Goal: Task Accomplishment & Management: Manage account settings

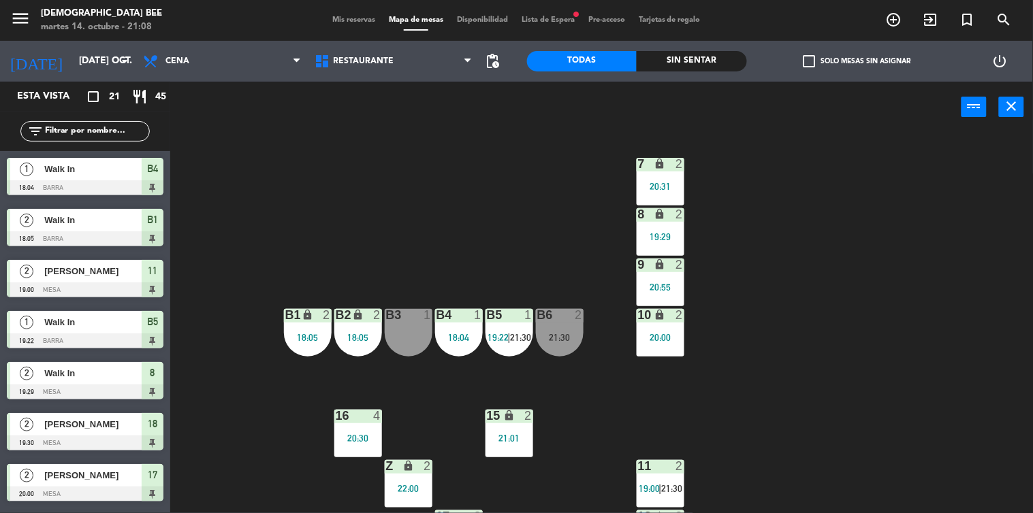
click at [925, 295] on div "7 lock 2 20:31 8 lock 2 19:29 9 lock 2 20:55 B1 lock 2 18:05 B2 lock 2 18:05 B3…" at bounding box center [606, 323] width 853 height 381
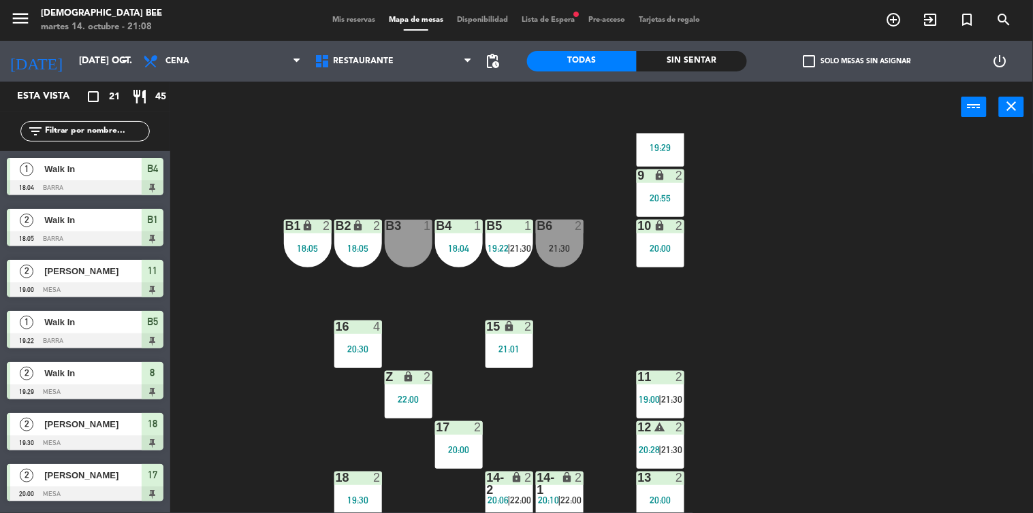
scroll to position [89, 0]
click at [941, 215] on div "7 lock 2 20:31 8 lock 2 19:29 9 lock 2 20:55 B1 lock 2 18:05 B2 lock 2 18:05 B3…" at bounding box center [606, 323] width 853 height 381
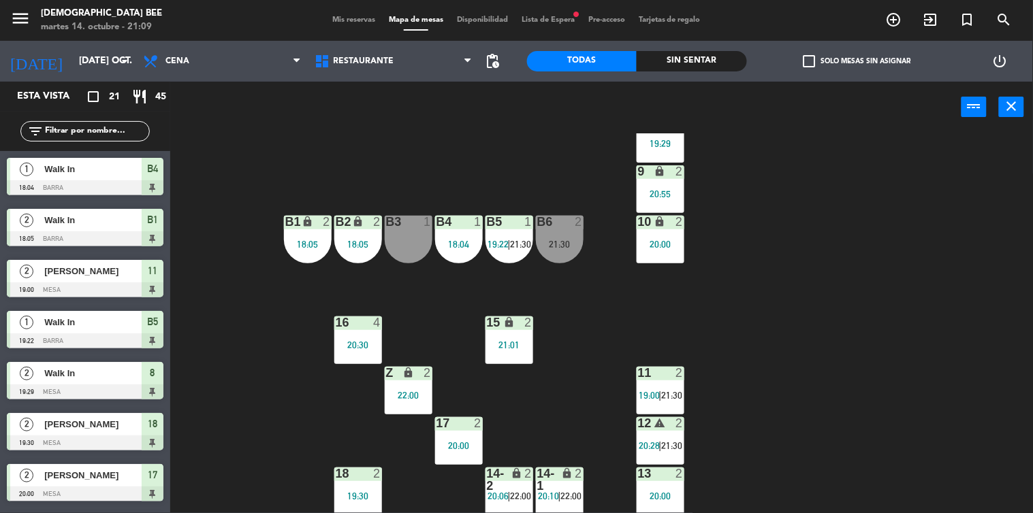
scroll to position [0, 0]
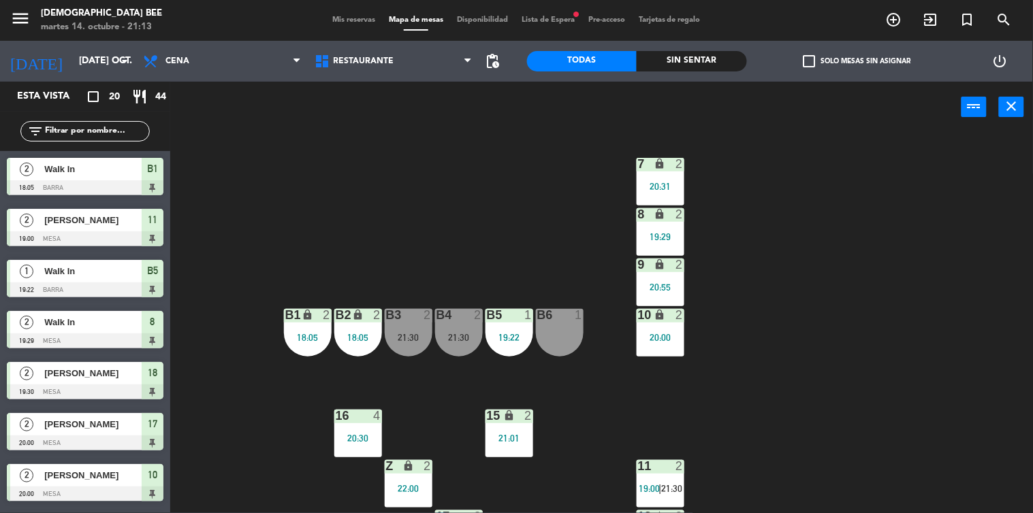
click at [963, 455] on div "7 lock 2 20:31 8 lock 2 19:29 9 lock 2 20:55 B1 lock 2 18:05 B2 lock 2 18:05 B3…" at bounding box center [606, 323] width 853 height 381
click at [921, 342] on div "7 lock 2 20:31 8 lock 2 19:29 9 lock 2 20:55 B1 lock 2 18:05 B2 lock 2 18:05 B3…" at bounding box center [606, 323] width 853 height 381
click at [961, 274] on div "7 lock 2 20:31 8 lock 2 21:01 9 lock 2 20:55 B1 lock 2 18:05 B2 lock 2 18:05 B3…" at bounding box center [606, 323] width 853 height 381
click at [657, 479] on div "11 2 19:00 | 21:30" at bounding box center [661, 484] width 48 height 48
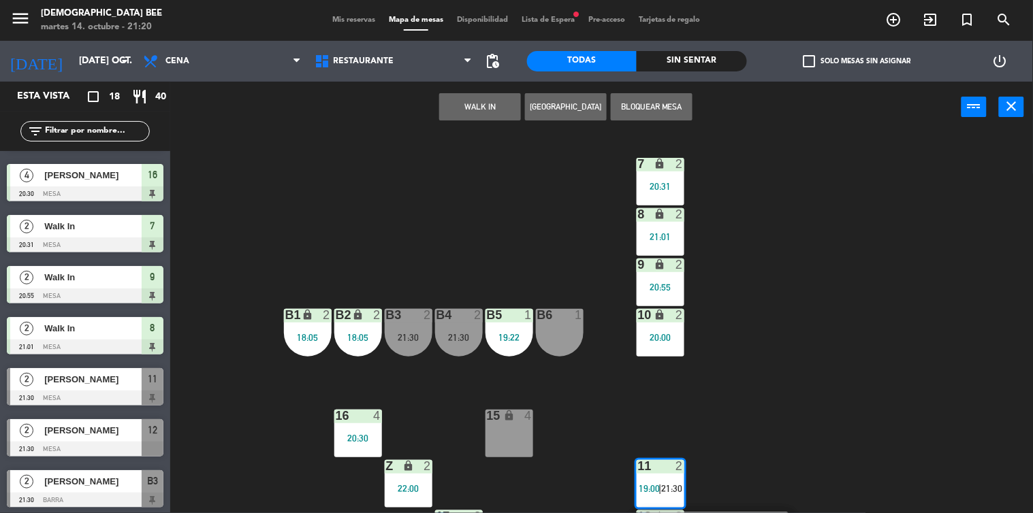
scroll to position [93, 0]
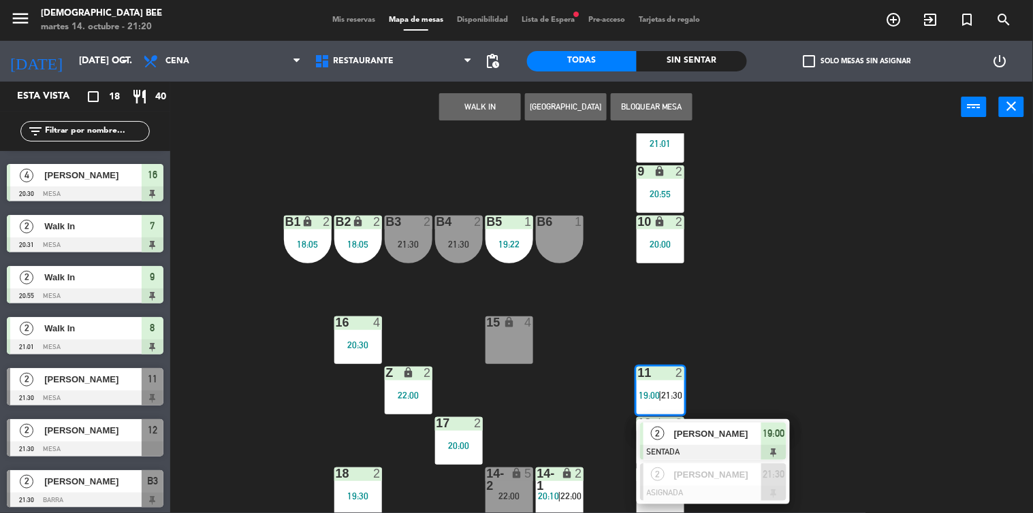
click at [349, 0] on div "menu [DEMOGRAPHIC_DATA] Bee martes 14. octubre - 21:20 Mis reservas Mapa de mes…" at bounding box center [516, 20] width 1033 height 41
click at [344, 16] on span "Mis reservas" at bounding box center [354, 19] width 57 height 7
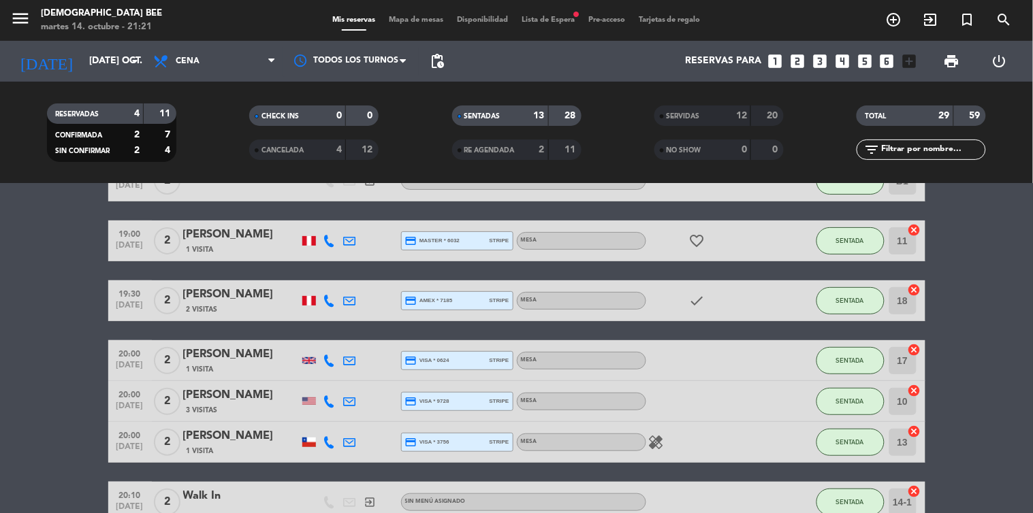
scroll to position [86, 0]
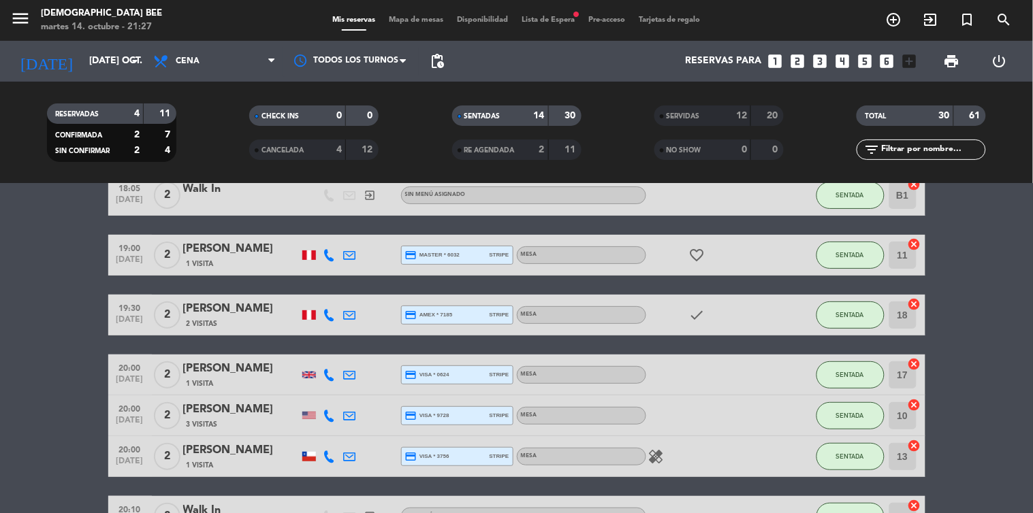
scroll to position [74, 0]
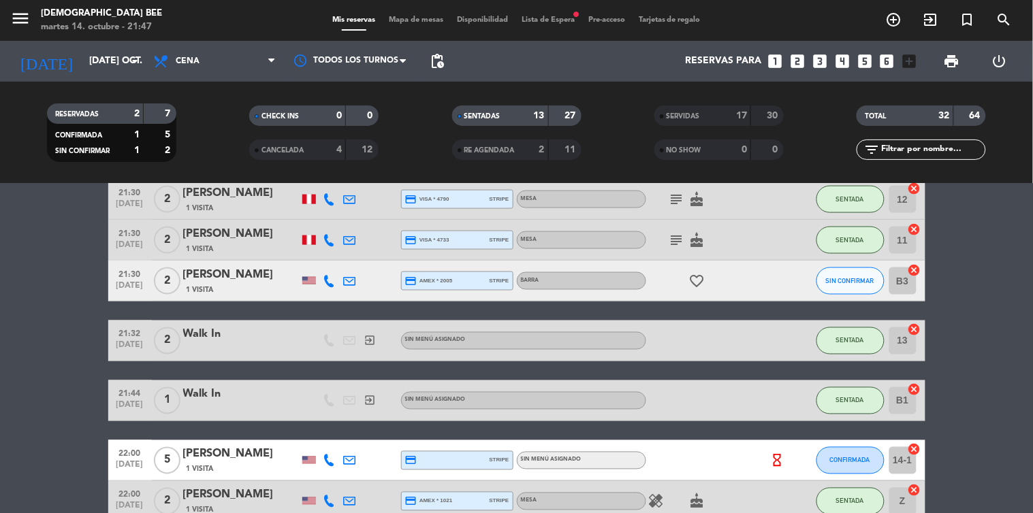
scroll to position [604, 0]
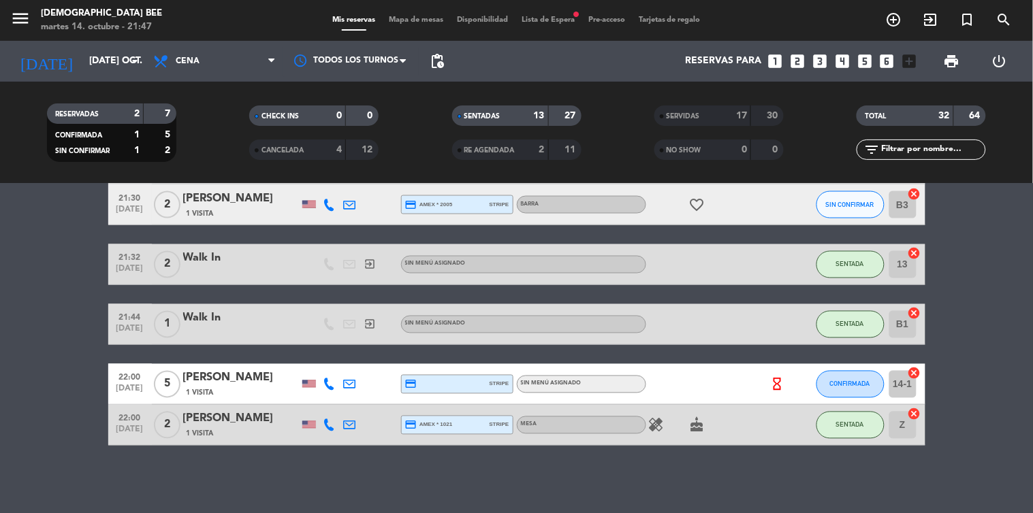
click at [422, 18] on span "Mapa de mesas" at bounding box center [416, 19] width 68 height 7
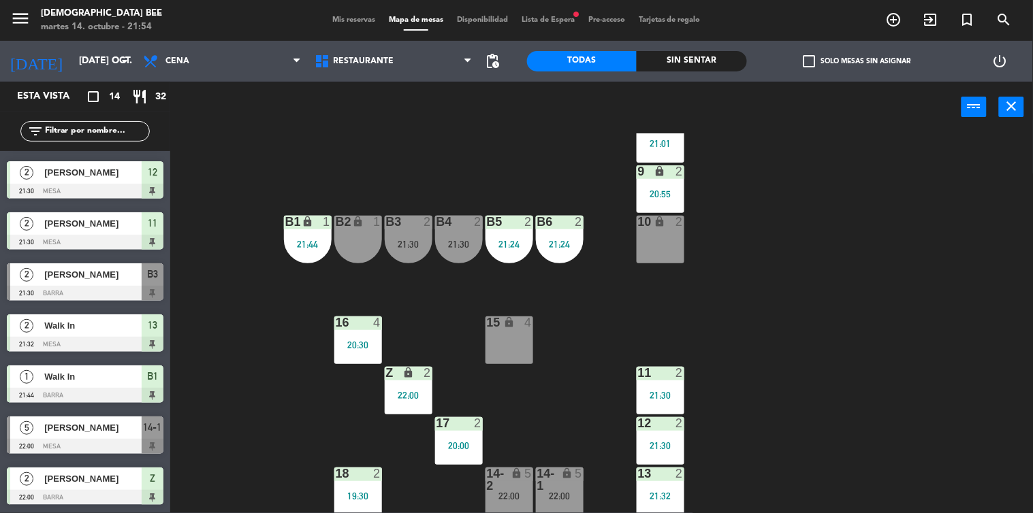
scroll to position [354, 0]
click at [909, 324] on div "7 lock 2 20:31 8 lock 2 21:01 9 lock 2 20:55 B1 lock 1 21:44 B2 lock 1 B3 2 21:…" at bounding box center [606, 323] width 853 height 381
click at [454, 249] on div "B4 2 21:30" at bounding box center [459, 240] width 48 height 48
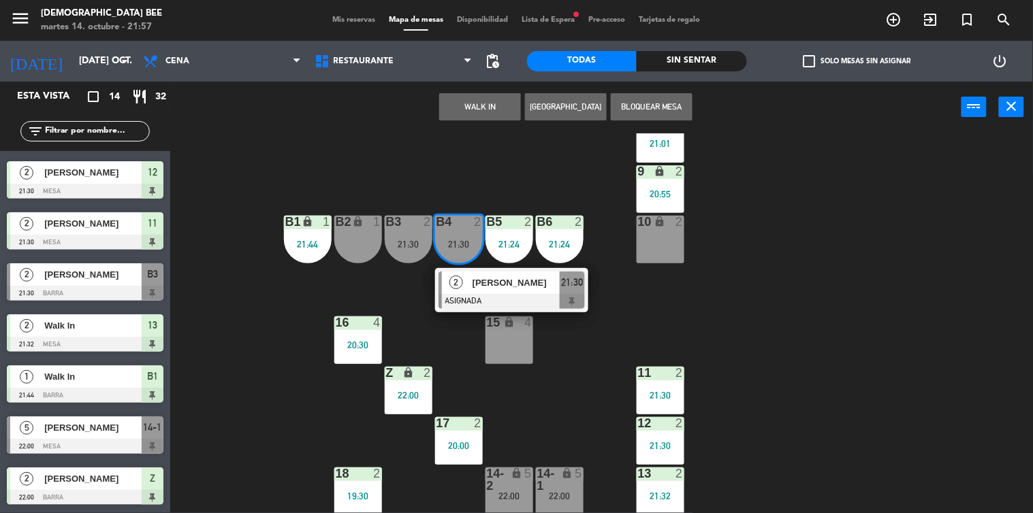
click at [887, 205] on div "7 lock 2 20:31 8 lock 2 21:01 9 lock 2 20:55 B1 lock 1 21:44 B2 lock 1 B3 2 21:…" at bounding box center [606, 323] width 853 height 381
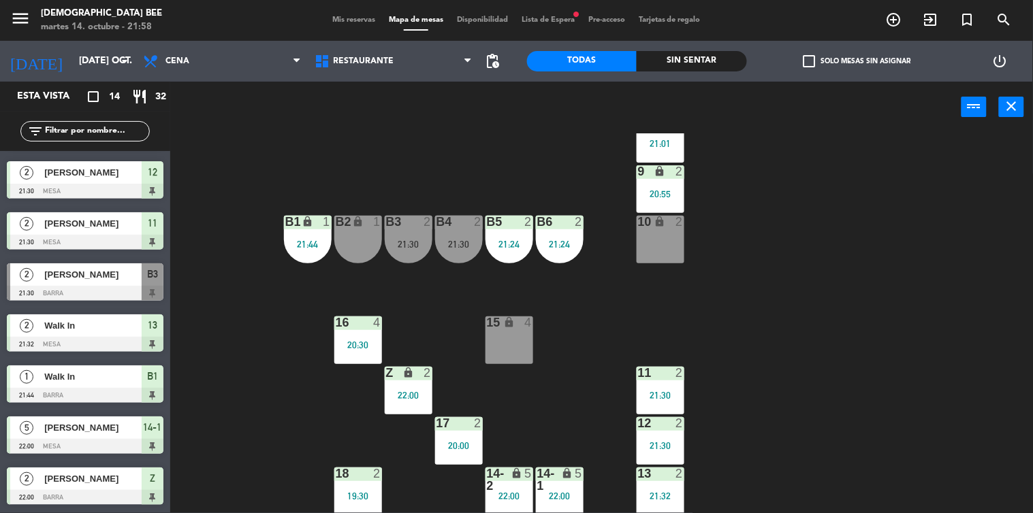
click at [904, 396] on div "7 lock 2 20:31 8 lock 2 21:01 9 lock 2 20:55 B1 lock 1 21:44 B2 lock 1 B3 2 21:…" at bounding box center [606, 323] width 853 height 381
click at [759, 420] on div "7 lock 2 20:31 8 lock 2 21:01 9 lock 2 20:55 B1 lock 1 21:44 B2 lock 1 B3 2 21:…" at bounding box center [606, 323] width 853 height 381
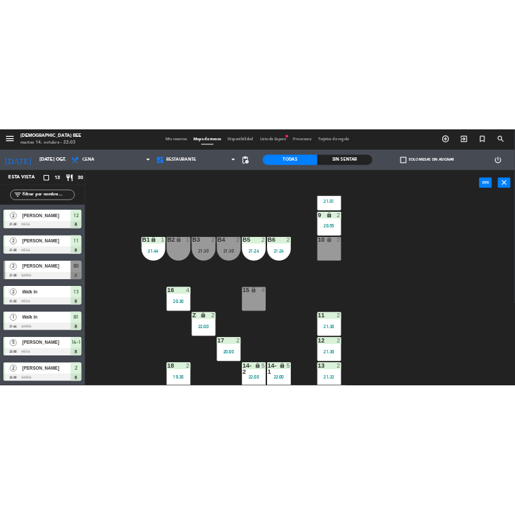
scroll to position [303, 0]
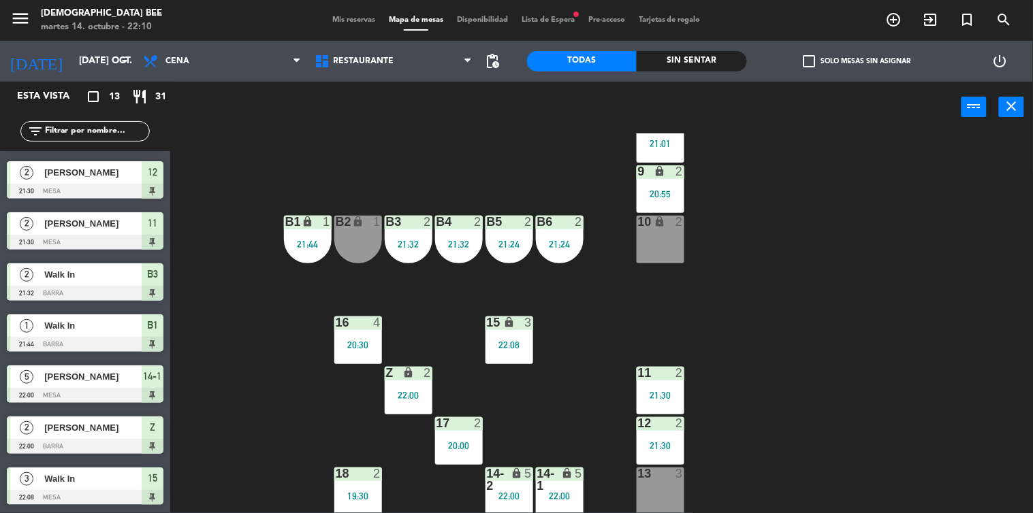
click at [944, 385] on div "7 lock 2 8 lock 2 21:01 9 lock 2 20:55 B1 lock 1 21:44 B2 lock 1 B3 2 21:32 B4 …" at bounding box center [606, 323] width 853 height 381
click at [973, 391] on div "7 lock 2 8 lock 2 21:01 9 lock 2 20:55 B1 lock 1 21:44 B2 lock 1 B3 2 21:32 B4 …" at bounding box center [606, 323] width 853 height 381
click at [641, 499] on div "13 3" at bounding box center [661, 492] width 48 height 48
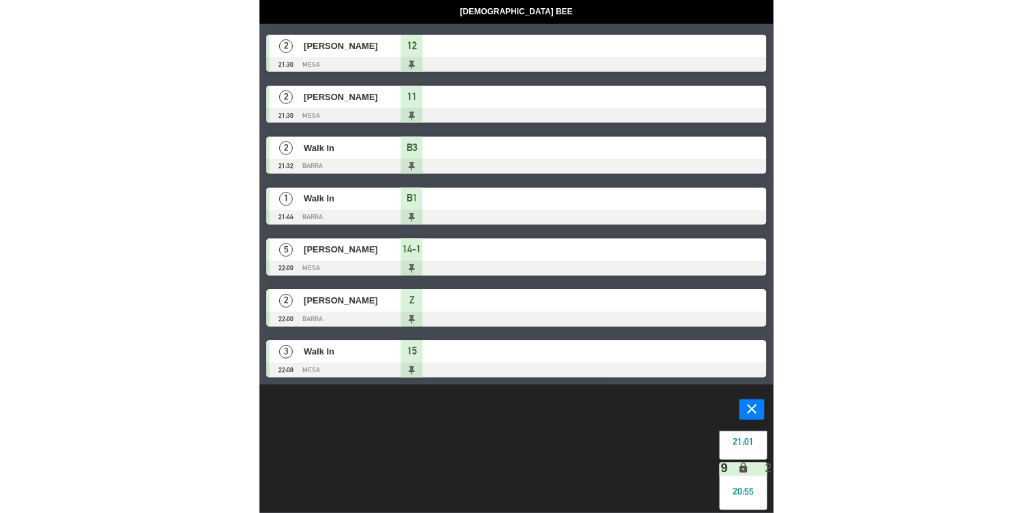
scroll to position [302, 0]
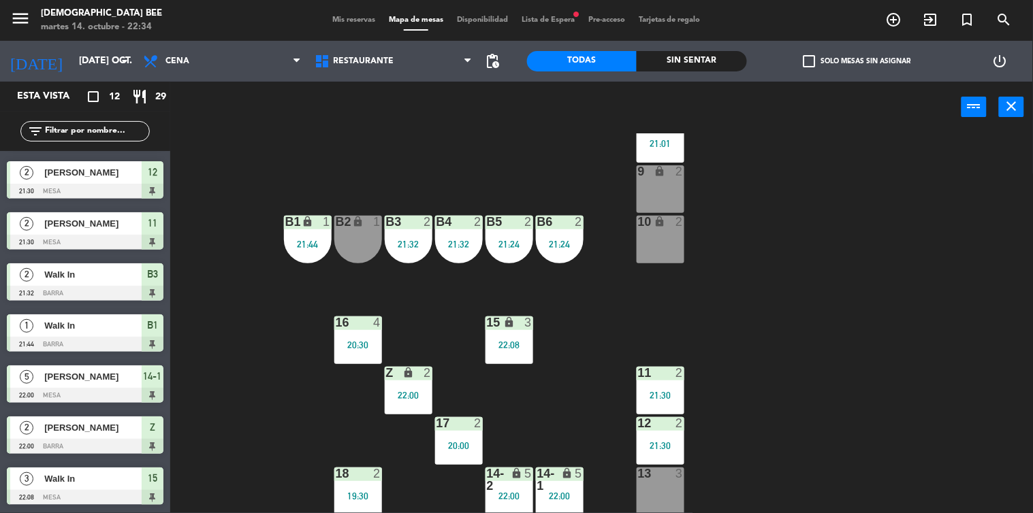
scroll to position [252, 0]
click at [984, 405] on div "7 lock 2 8 lock 2 21:01 9 lock 2 B1 lock 1 21:44 B2 lock 1 B3 2 21:32 B4 2 21:3…" at bounding box center [606, 323] width 853 height 381
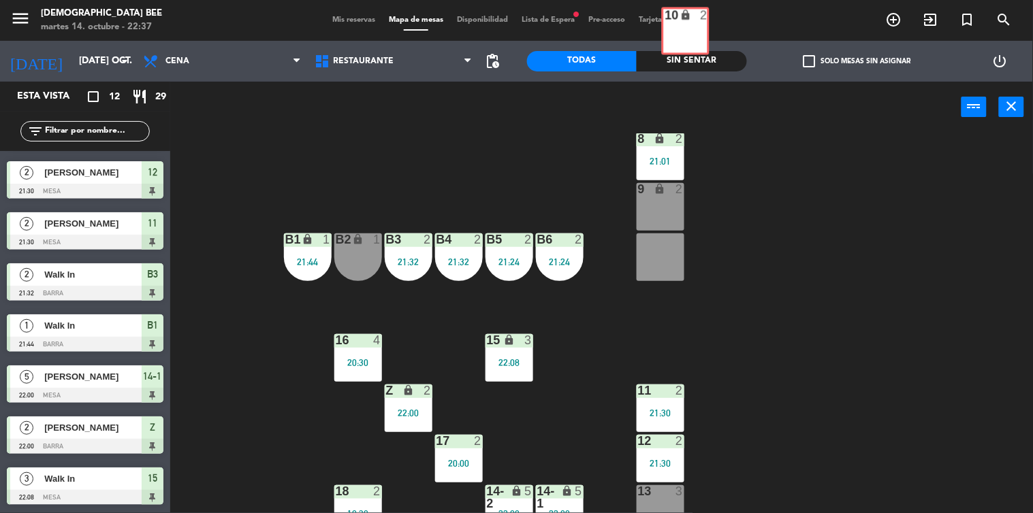
scroll to position [76, 0]
click at [360, 16] on span "Mis reservas" at bounding box center [354, 19] width 57 height 7
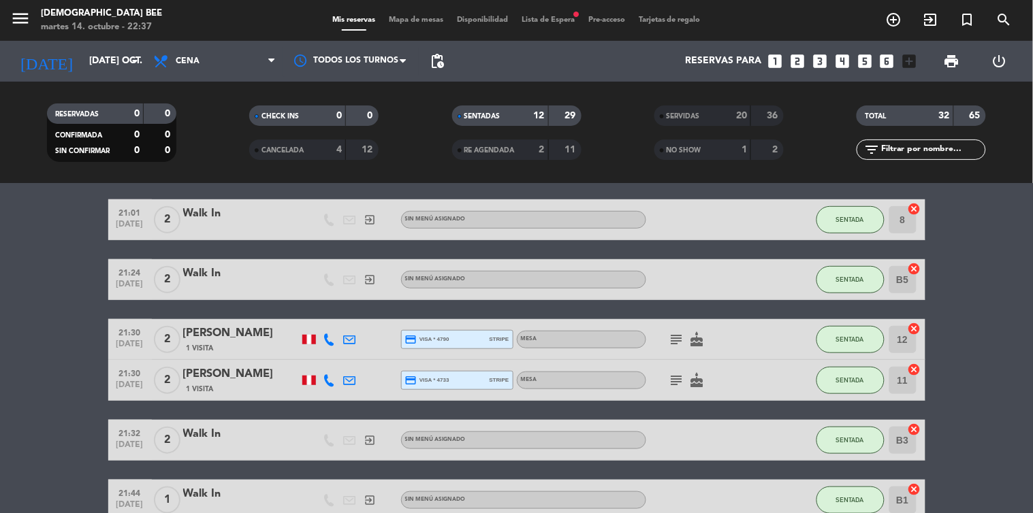
scroll to position [462, 0]
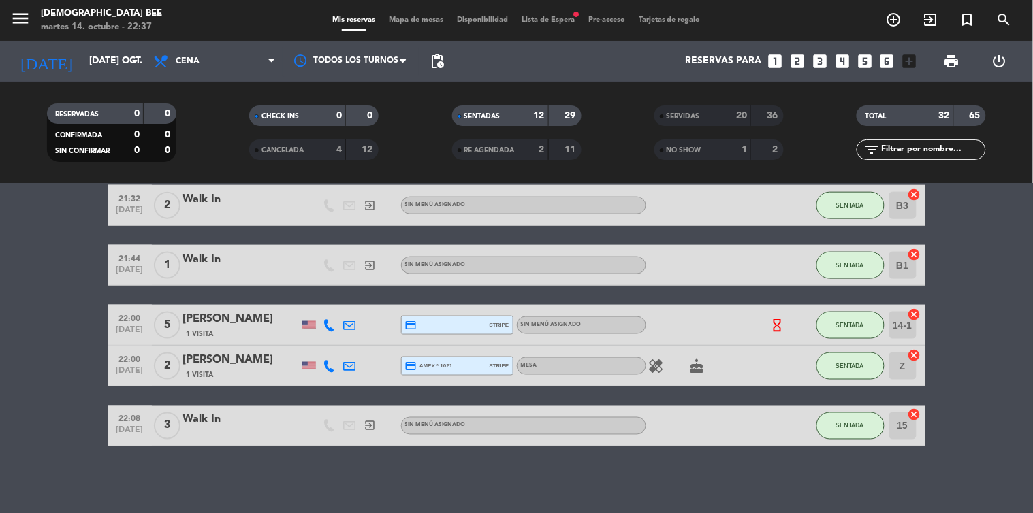
click at [264, 322] on div "[PERSON_NAME]" at bounding box center [241, 320] width 116 height 18
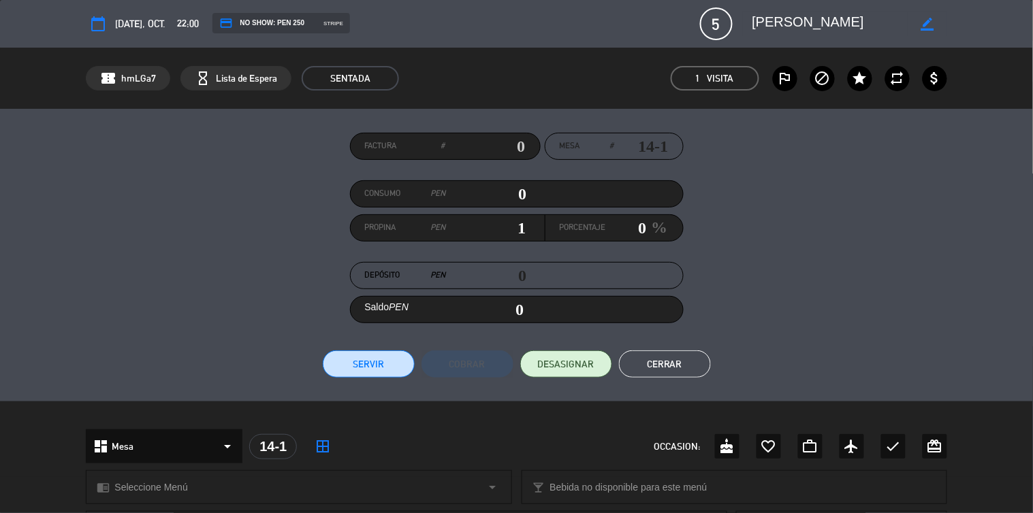
scroll to position [377, 0]
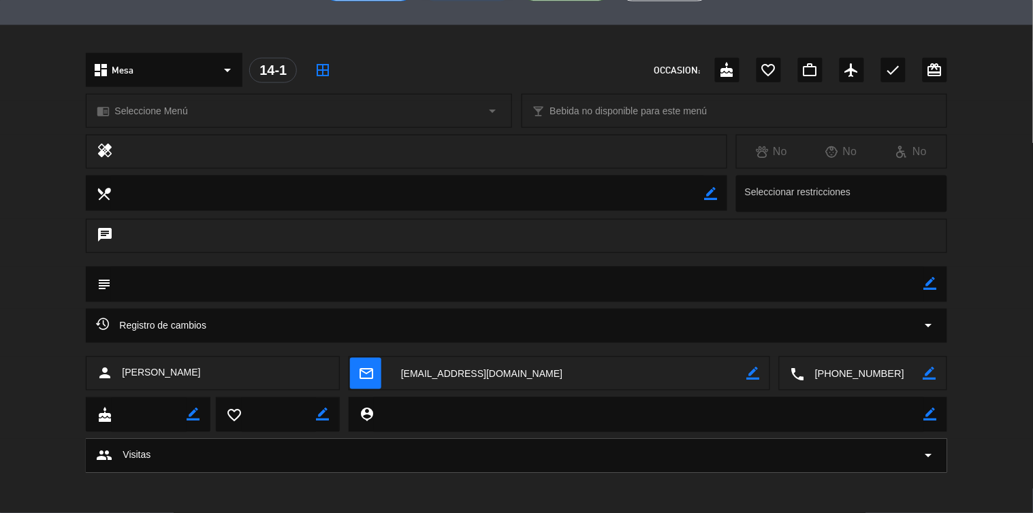
drag, startPoint x: 255, startPoint y: 375, endPoint x: 112, endPoint y: 377, distance: 142.3
click at [112, 377] on div "person [PERSON_NAME]" at bounding box center [213, 374] width 254 height 34
copy div "[PERSON_NAME]"
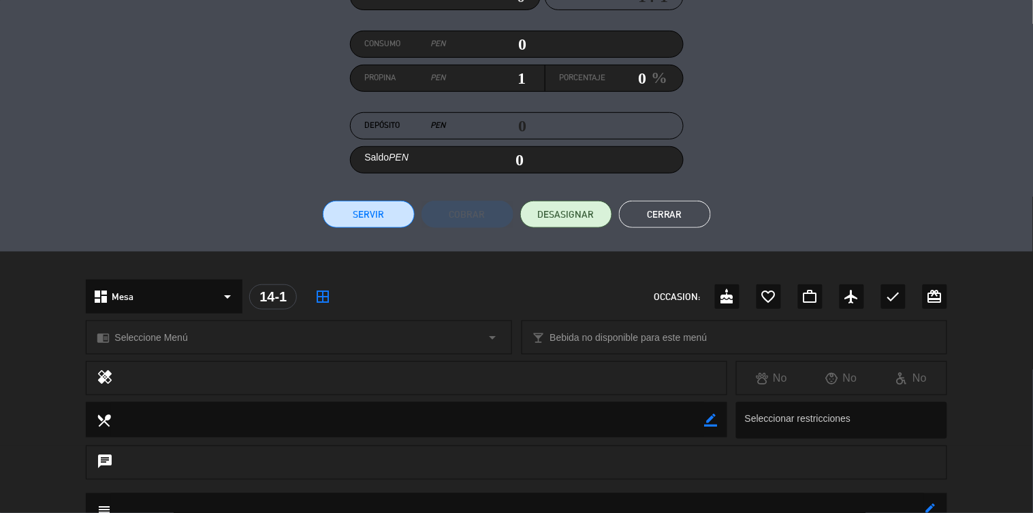
click at [682, 212] on button "Cerrar" at bounding box center [665, 214] width 92 height 27
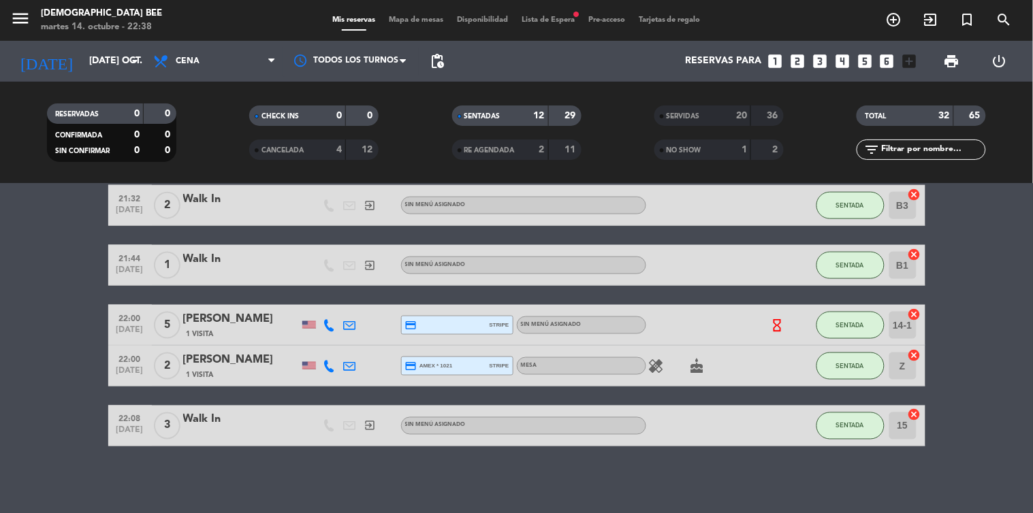
click at [249, 356] on div "[PERSON_NAME]" at bounding box center [241, 360] width 116 height 18
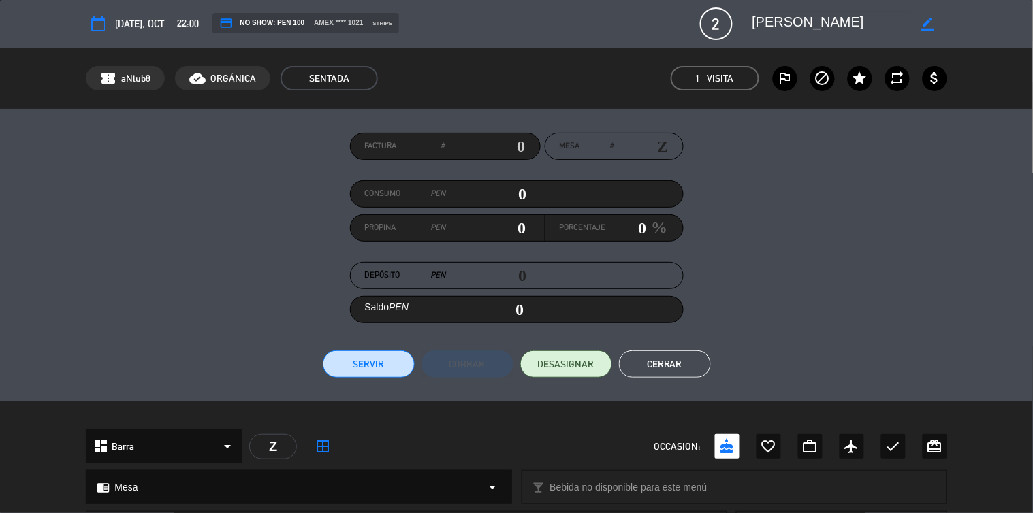
scroll to position [336, 0]
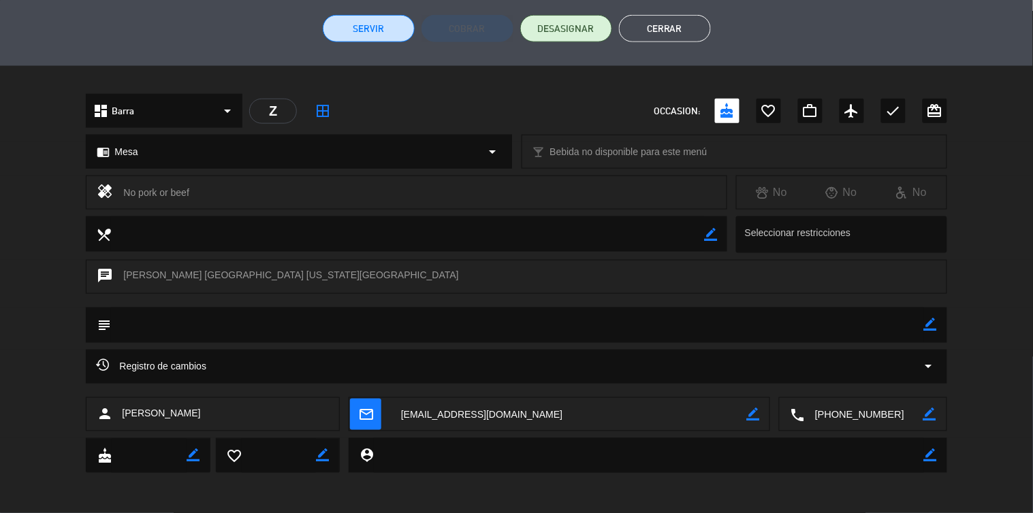
click at [509, 417] on textarea at bounding box center [568, 415] width 355 height 34
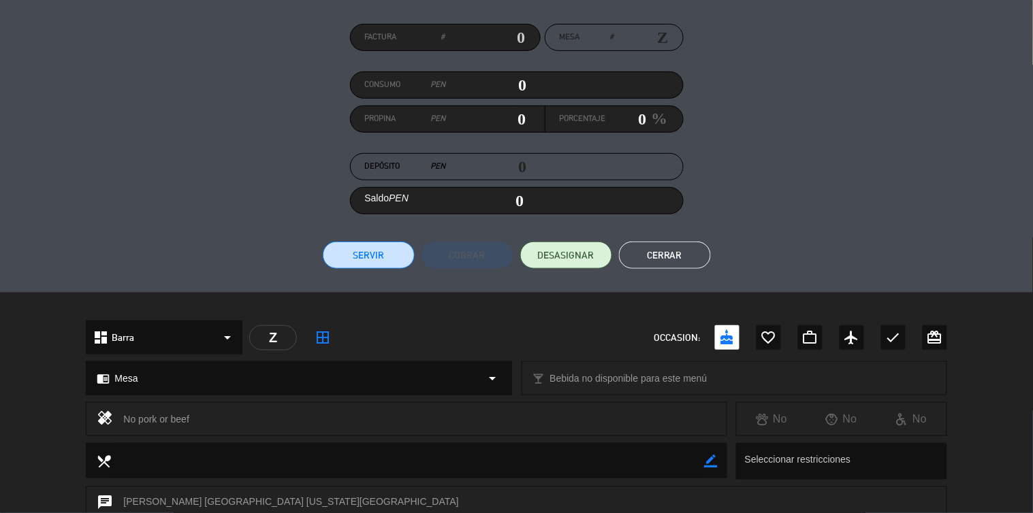
click at [655, 244] on button "Cerrar" at bounding box center [665, 255] width 92 height 27
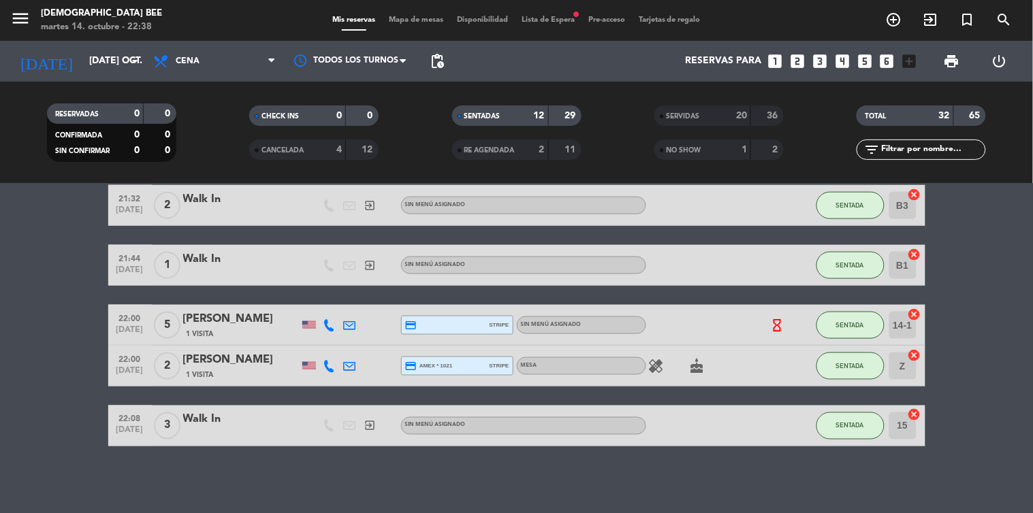
scroll to position [311, 0]
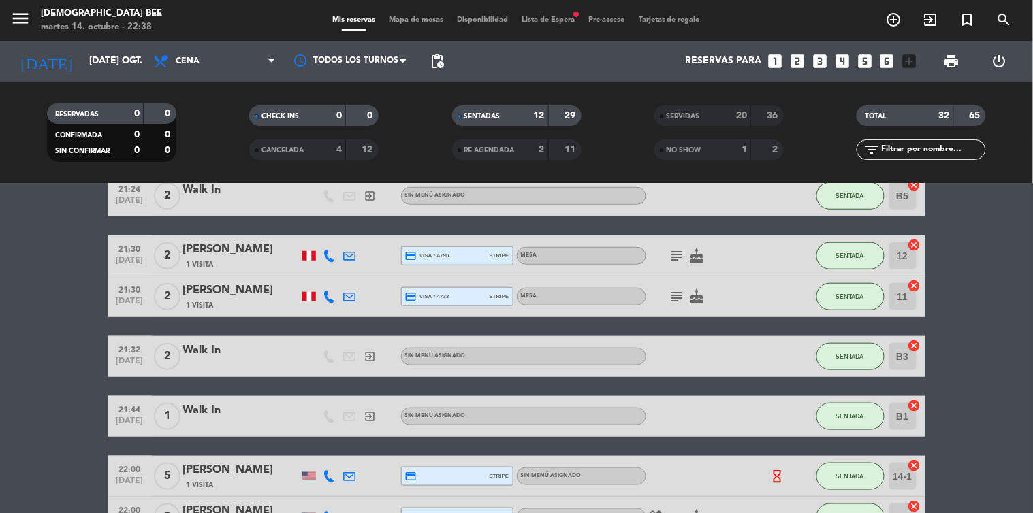
click at [682, 257] on icon "subject" at bounding box center [677, 256] width 16 height 16
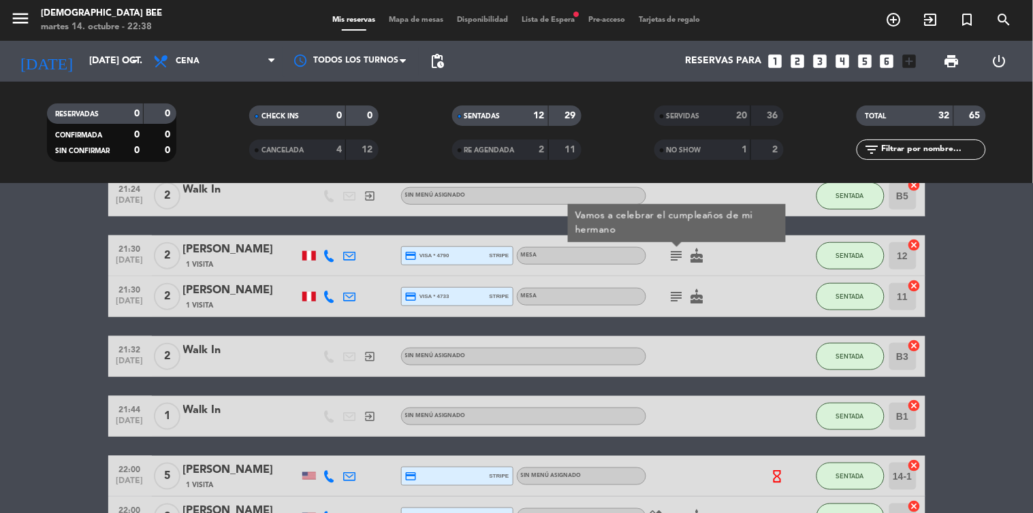
click at [679, 289] on icon "subject" at bounding box center [677, 297] width 16 height 16
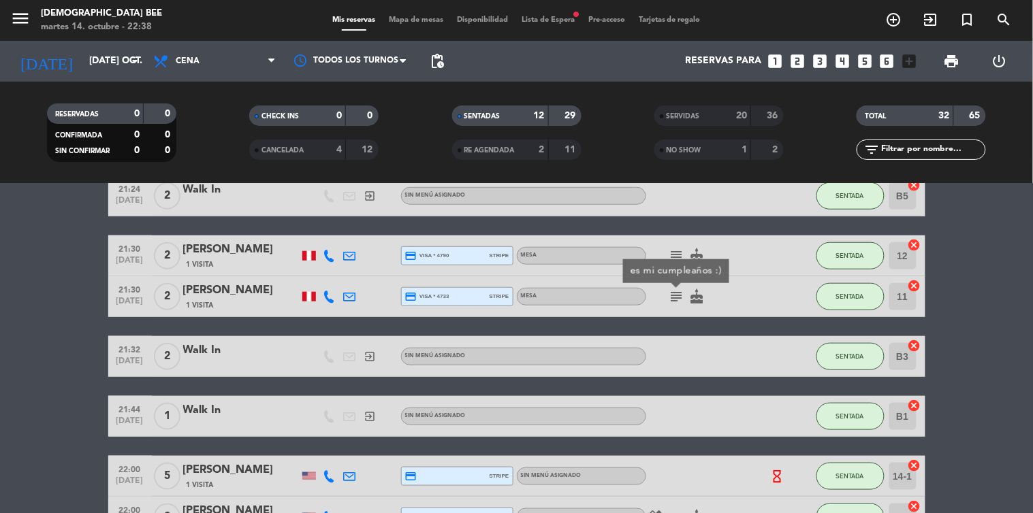
click at [647, 344] on div at bounding box center [707, 356] width 123 height 40
click at [676, 253] on icon "subject" at bounding box center [677, 256] width 16 height 16
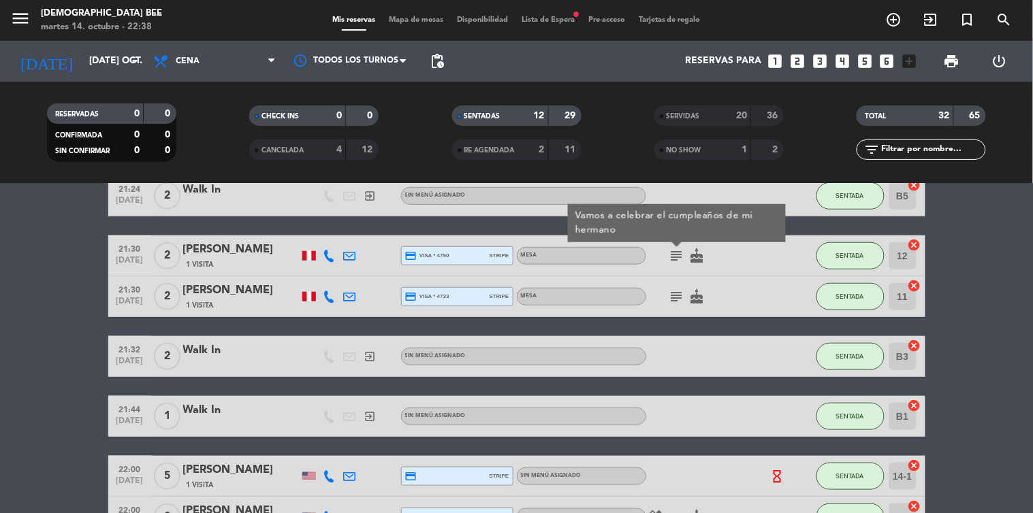
click at [208, 270] on div "21:30 [DATE] 2 [PERSON_NAME] 1 Visita credit_card visa * 4790 stripe Mesa subje…" at bounding box center [516, 256] width 817 height 41
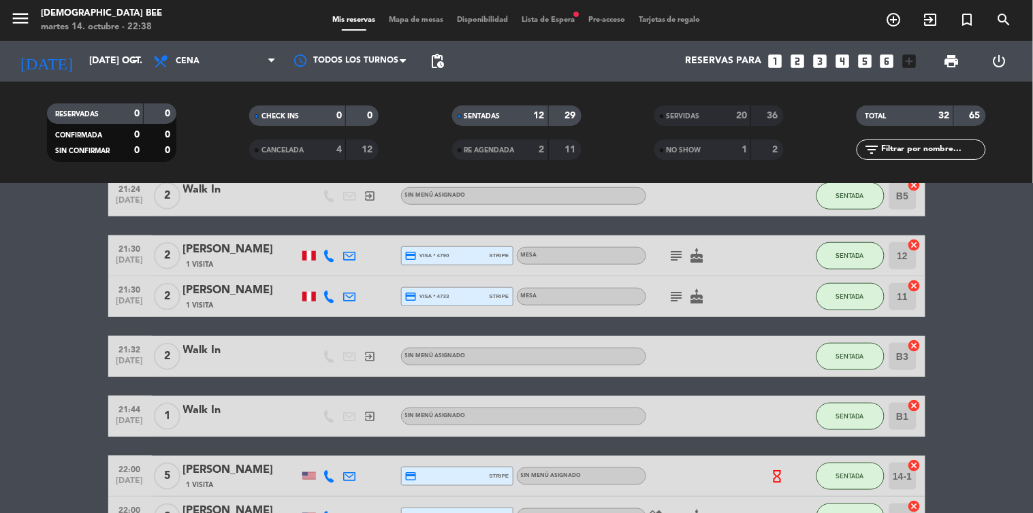
click at [219, 259] on div "1 Visita" at bounding box center [241, 265] width 116 height 12
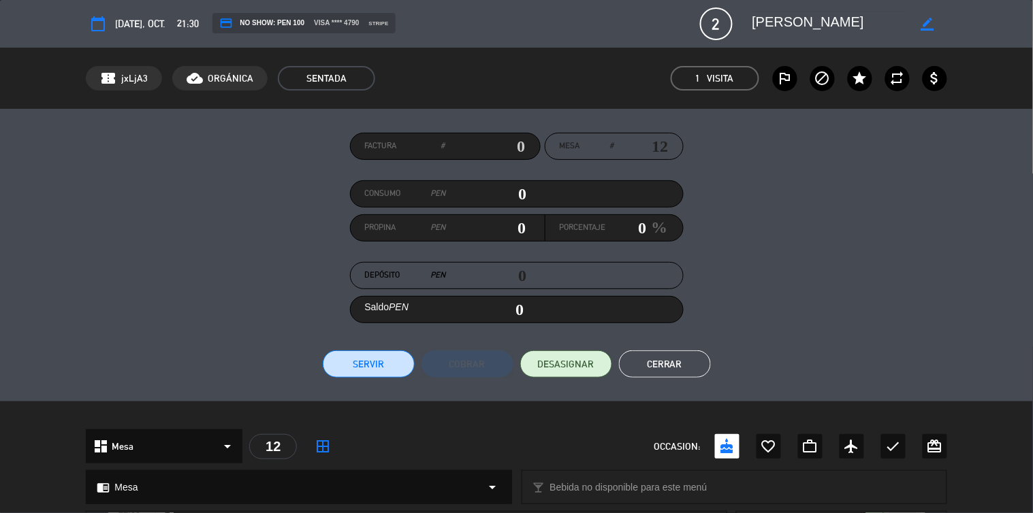
scroll to position [348, 0]
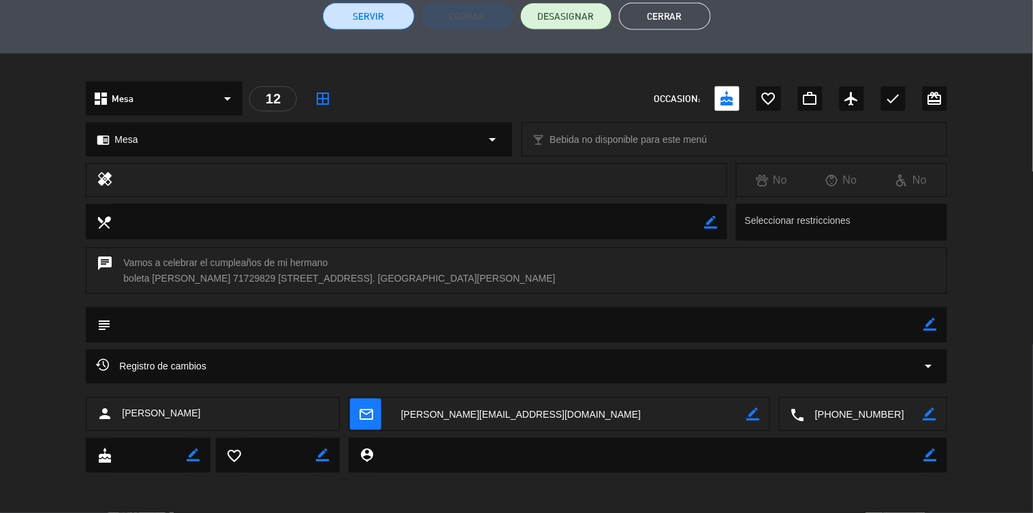
drag, startPoint x: 309, startPoint y: 431, endPoint x: 118, endPoint y: 425, distance: 190.1
click at [118, 425] on div "person [PERSON_NAME] mail_outline border_color local_phone border_color" at bounding box center [516, 418] width 1033 height 41
copy span "[PERSON_NAME]"
